Goal: Find specific page/section: Find specific page/section

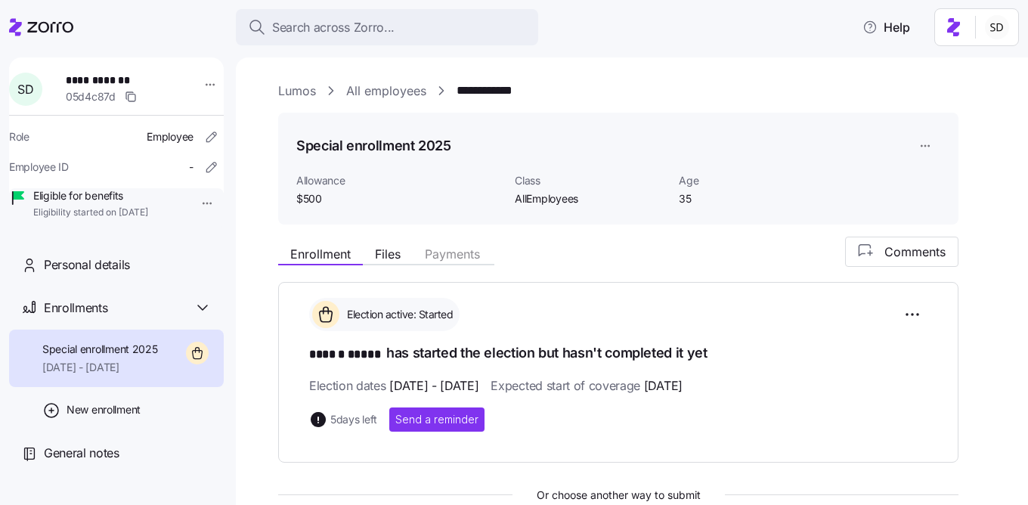
scroll to position [325, 0]
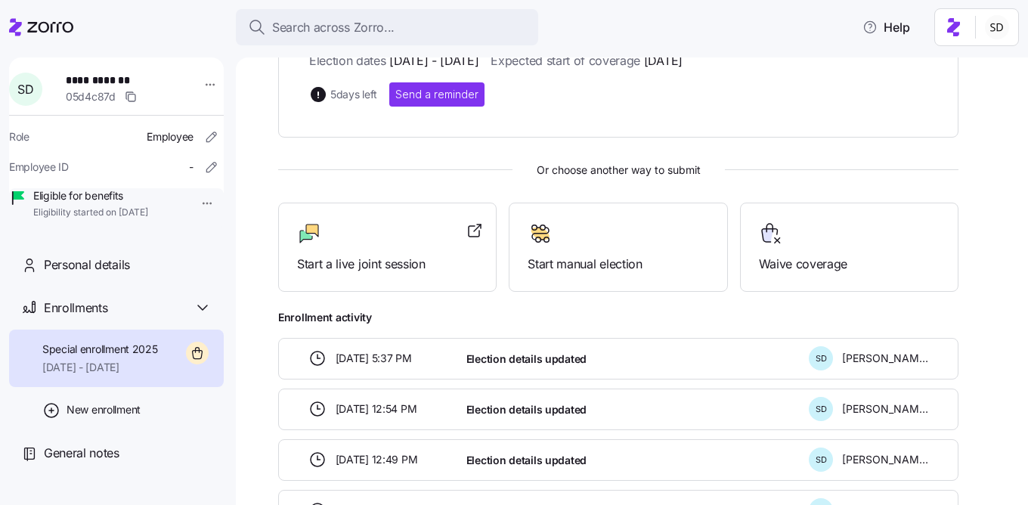
click at [42, 29] on icon at bounding box center [41, 27] width 64 height 18
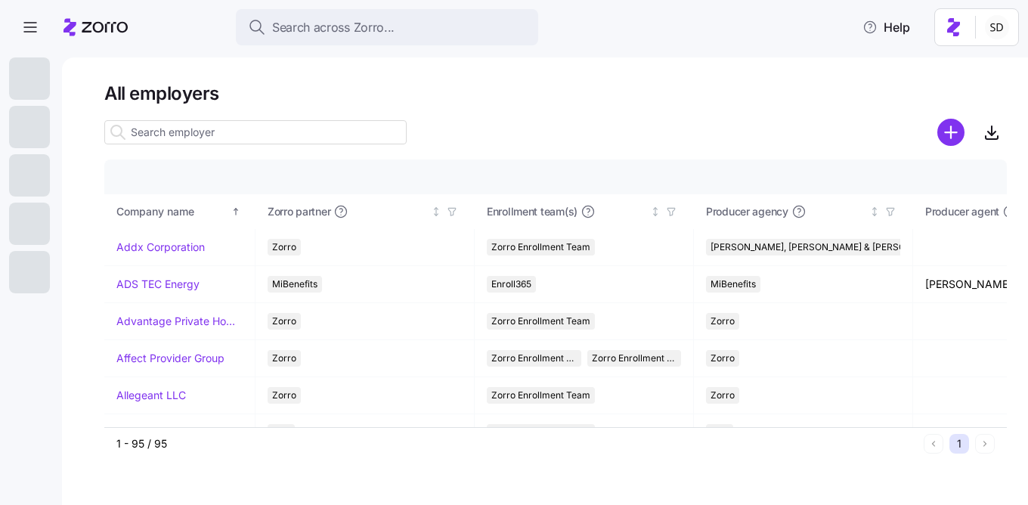
click at [176, 138] on input at bounding box center [255, 132] width 302 height 24
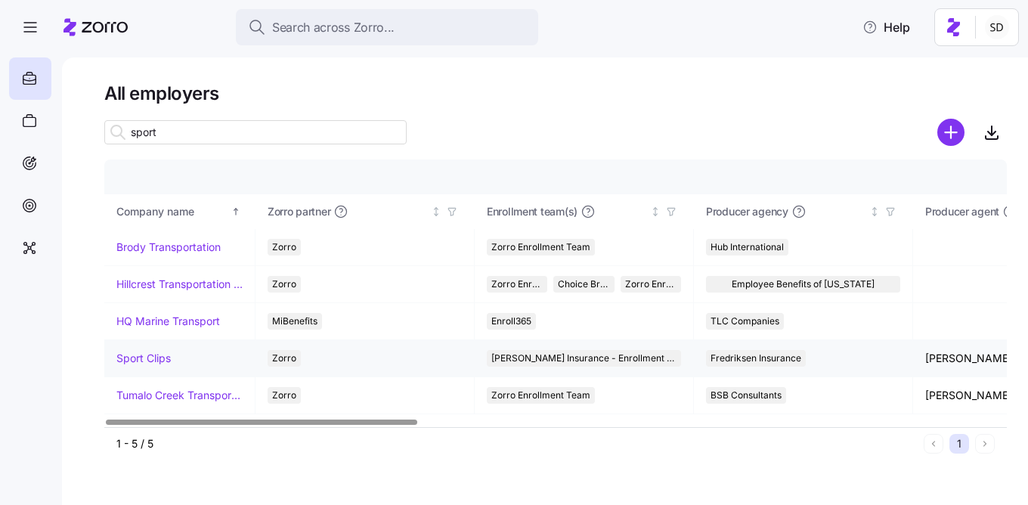
type input "sport"
click at [138, 357] on link "Sport Clips" at bounding box center [143, 358] width 54 height 15
